Goal: Transaction & Acquisition: Purchase product/service

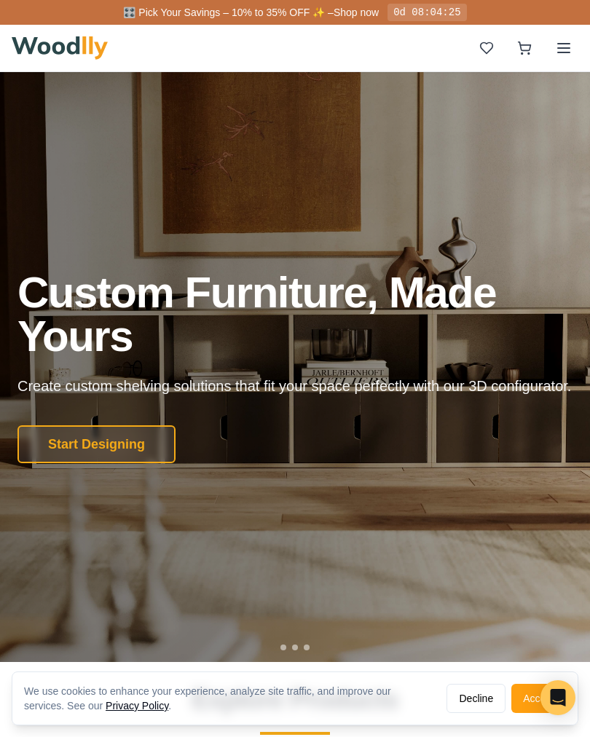
click at [80, 423] on div "Custom Furniture, Made Yours Create custom shelving solutions that fit your spa…" at bounding box center [294, 367] width 555 height 192
click at [71, 451] on button "Start Designing" at bounding box center [96, 444] width 158 height 38
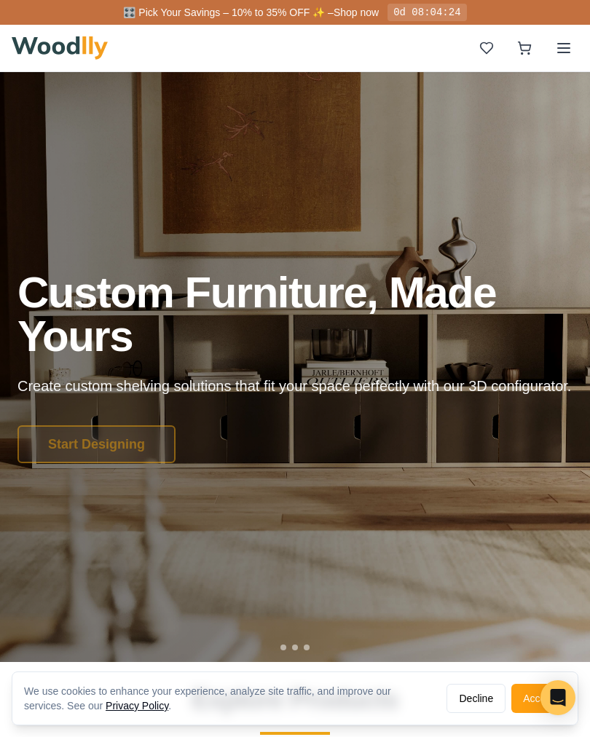
click at [71, 451] on div "Start Designing" at bounding box center [294, 444] width 555 height 38
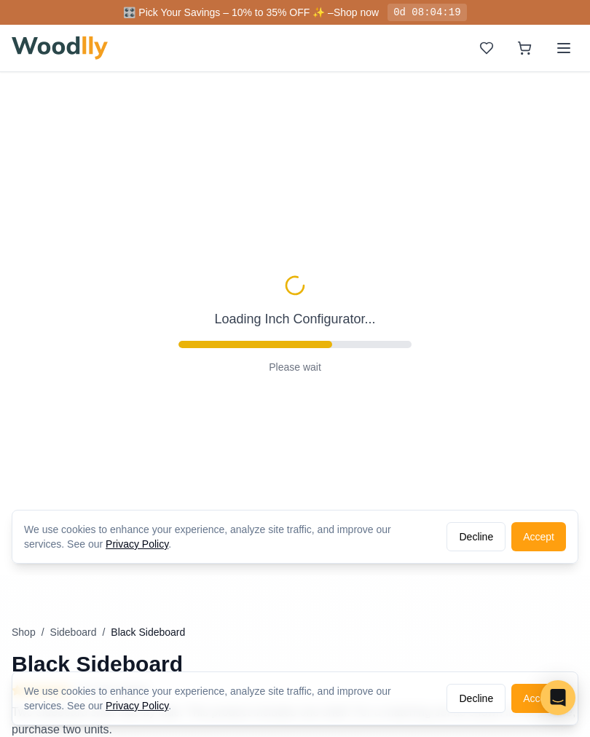
type input "56"
type input "2"
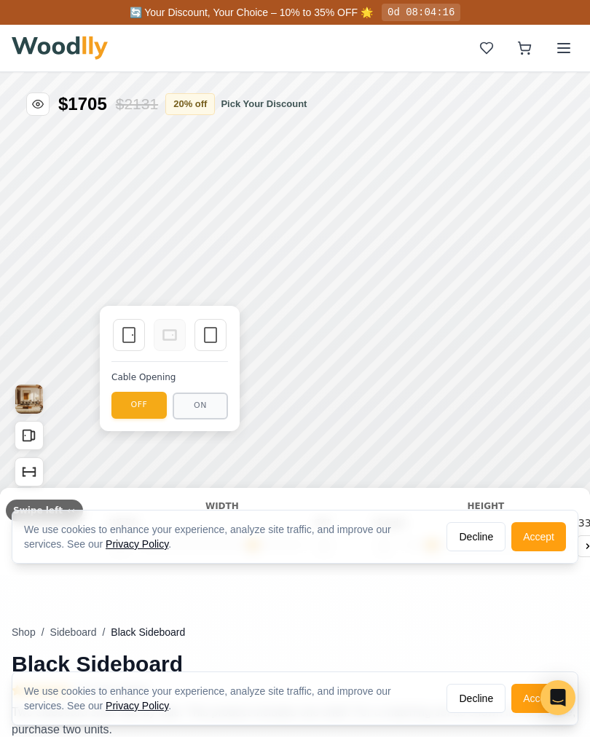
click at [144, 409] on button "OFF" at bounding box center [138, 405] width 55 height 27
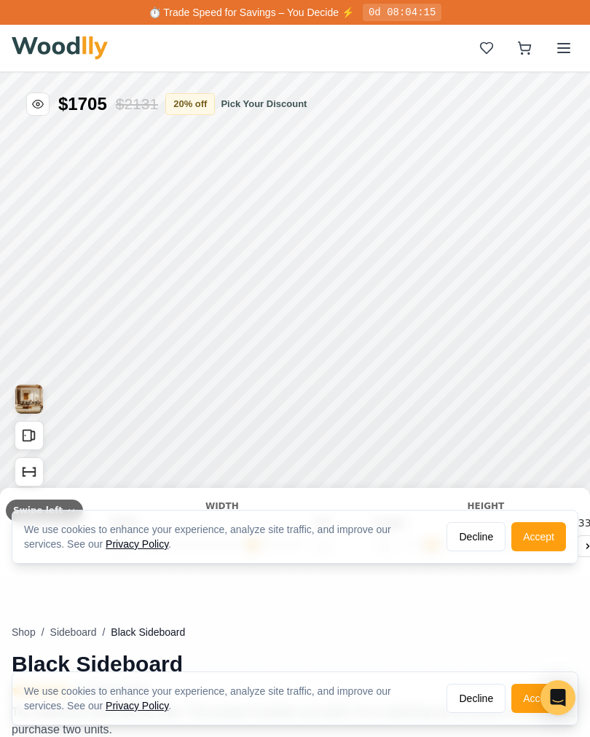
click at [537, 541] on button "Accept" at bounding box center [538, 536] width 55 height 29
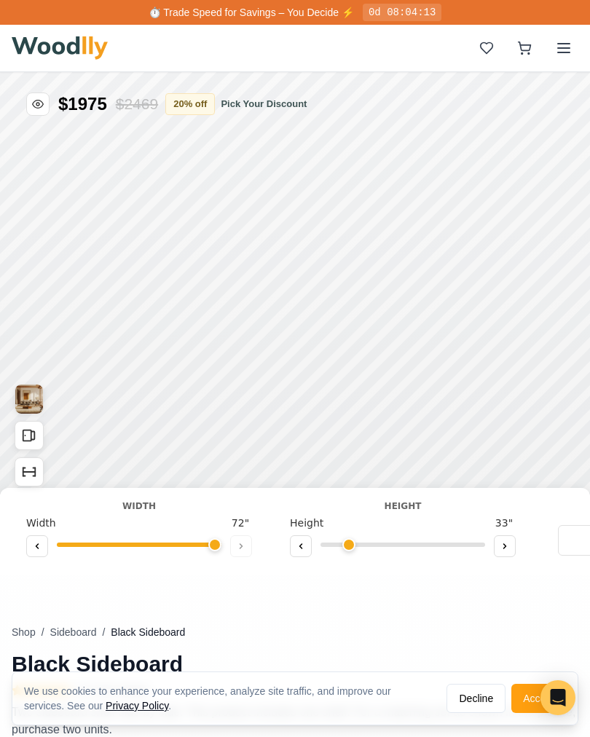
type input "72"
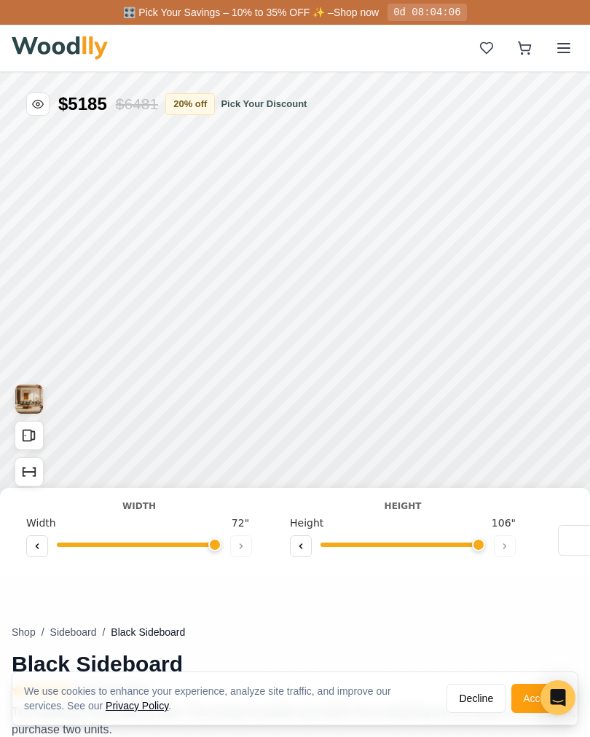
type input "8"
click at [30, 410] on img "View Gallery" at bounding box center [29, 399] width 28 height 29
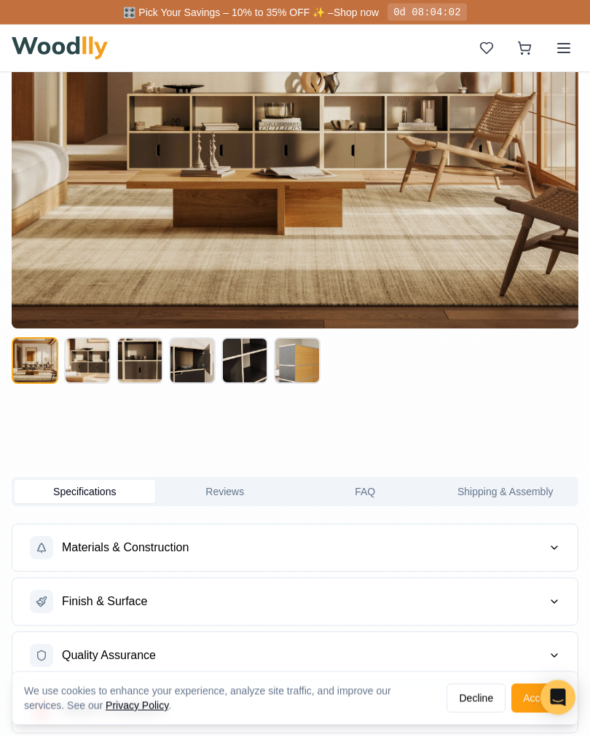
click at [127, 364] on button at bounding box center [140, 361] width 47 height 47
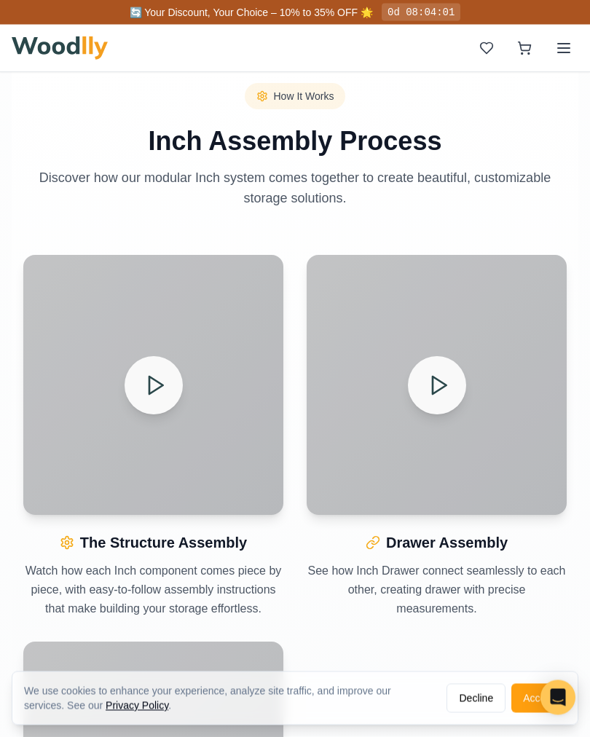
scroll to position [1686, 0]
click at [152, 388] on icon at bounding box center [155, 385] width 23 height 23
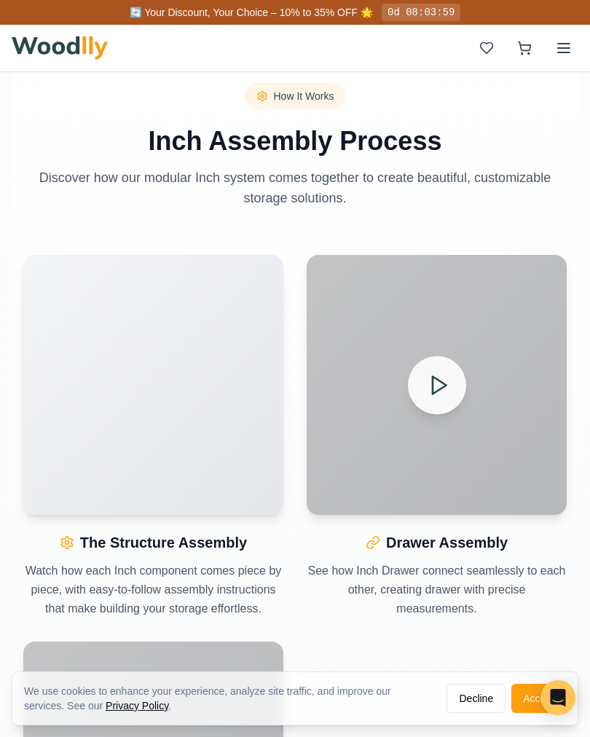
click at [437, 369] on button at bounding box center [437, 385] width 58 height 58
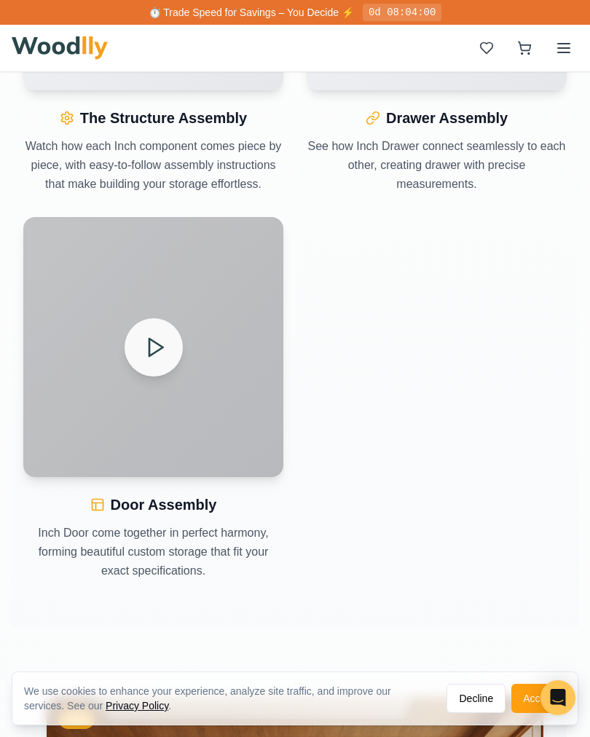
click at [150, 348] on icon at bounding box center [155, 347] width 23 height 23
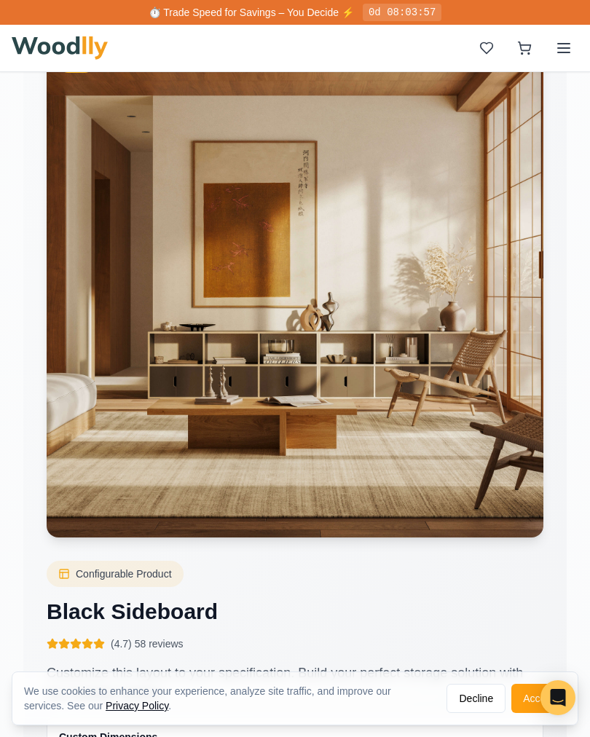
scroll to position [2819, 0]
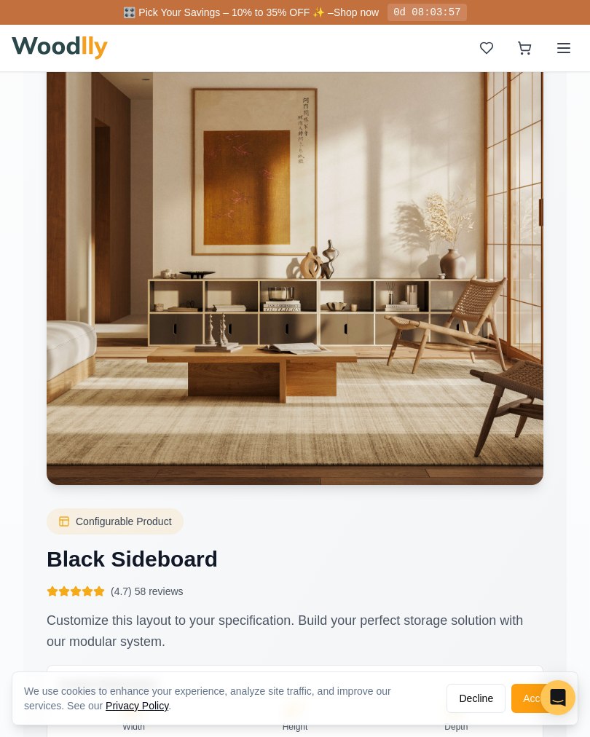
click at [536, 713] on button "Accept" at bounding box center [538, 698] width 55 height 29
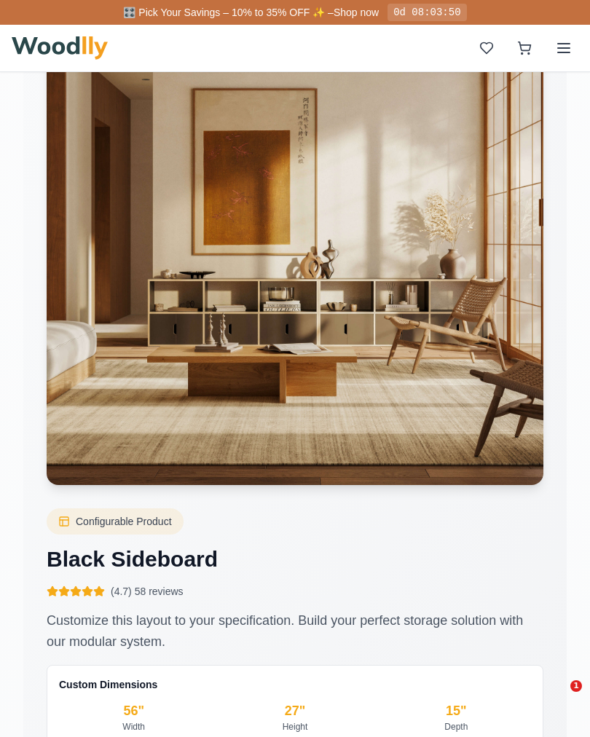
click at [141, 725] on div "Width" at bounding box center [133, 727] width 149 height 12
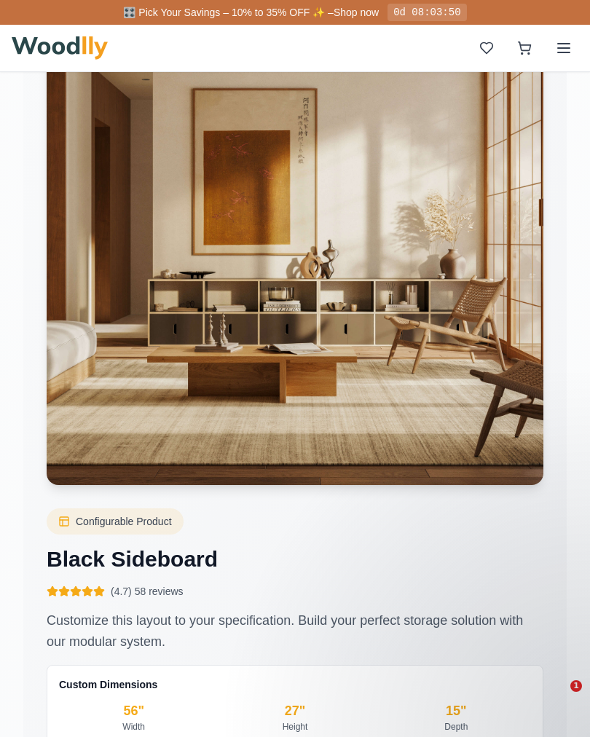
click at [138, 707] on div "56 "" at bounding box center [133, 711] width 149 height 20
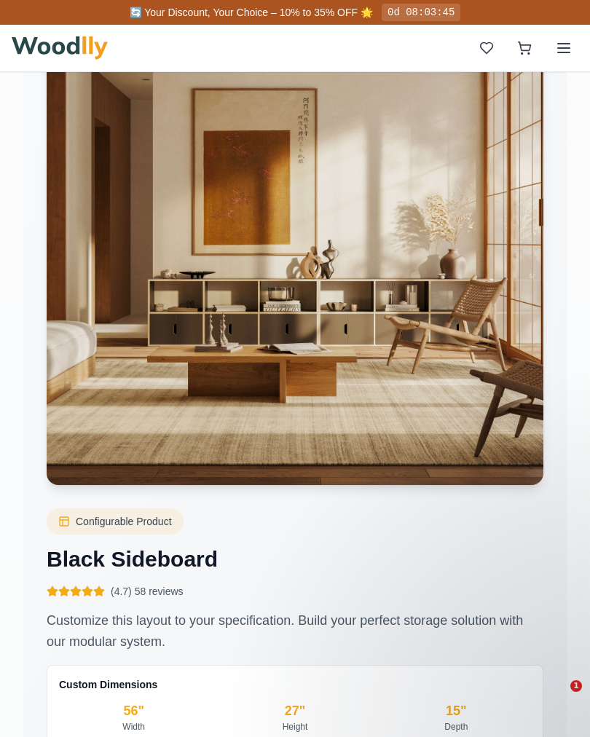
scroll to position [0, 0]
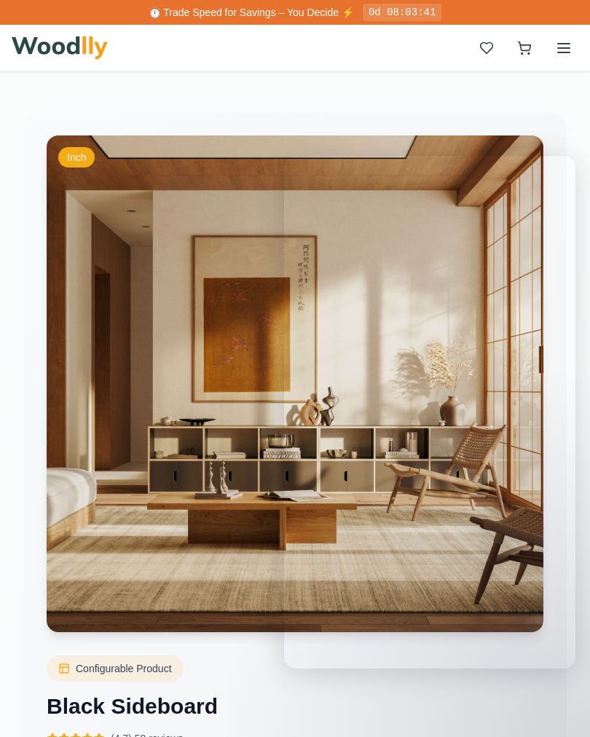
click at [70, 173] on img at bounding box center [295, 384] width 497 height 497
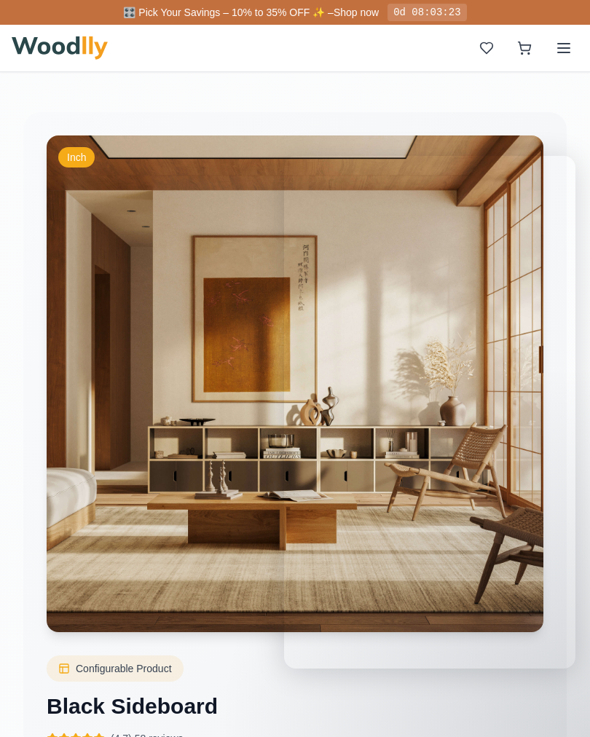
click at [389, 15] on div "0d 08:03:23" at bounding box center [427, 12] width 79 height 17
